Goal: Information Seeking & Learning: Compare options

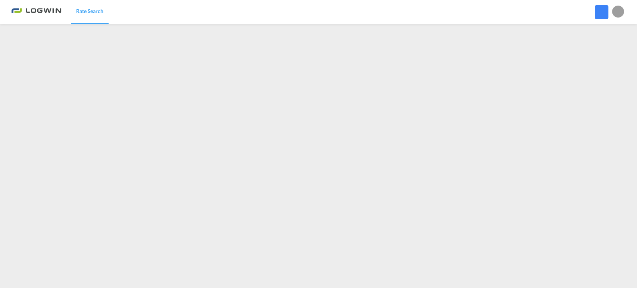
type input "[PERSON_NAME][EMAIL_ADDRESS][DOMAIN_NAME]"
